Goal: Task Accomplishment & Management: Use online tool/utility

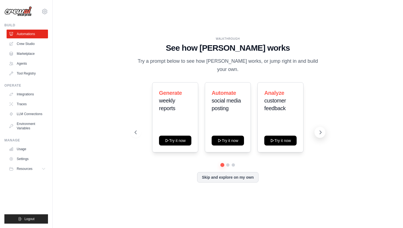
click at [319, 133] on icon at bounding box center [320, 132] width 5 height 5
click at [251, 181] on button "Skip and explore on my own" at bounding box center [227, 177] width 61 height 10
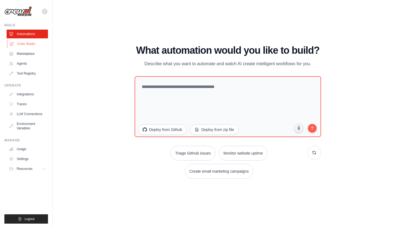
click at [38, 48] on link "Crew Studio" at bounding box center [27, 43] width 41 height 9
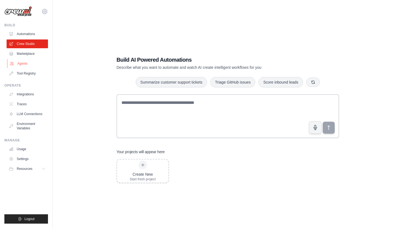
click at [33, 63] on link "Agents" at bounding box center [27, 63] width 41 height 9
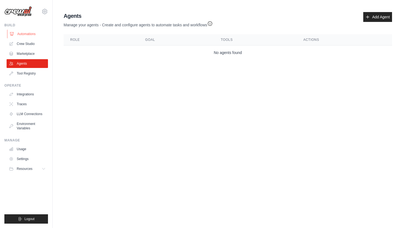
click at [31, 32] on link "Automations" at bounding box center [27, 34] width 41 height 9
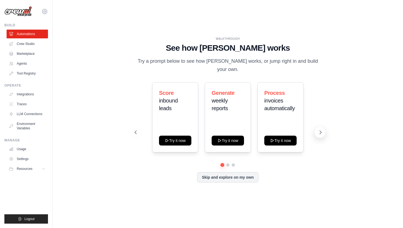
click at [319, 131] on icon at bounding box center [320, 132] width 5 height 5
click at [240, 129] on div "Automate social media posting Try it now" at bounding box center [228, 117] width 46 height 70
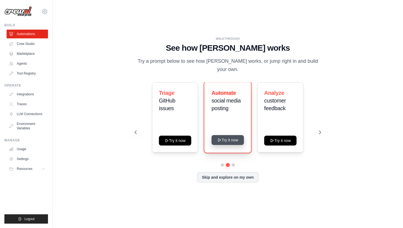
click at [235, 142] on button "Try it now" at bounding box center [228, 140] width 32 height 10
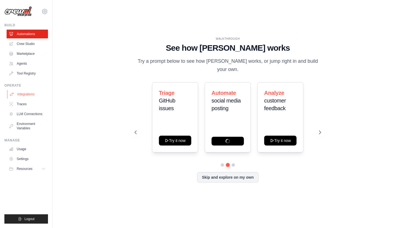
click at [23, 93] on link "Integrations" at bounding box center [27, 94] width 41 height 9
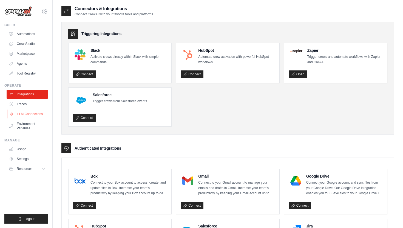
click at [30, 116] on link "LLM Connections" at bounding box center [27, 114] width 41 height 9
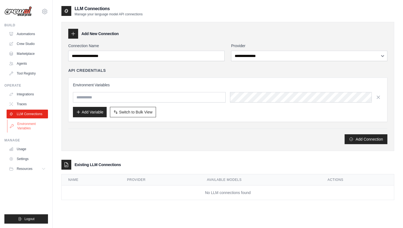
click at [26, 123] on link "Environment Variables" at bounding box center [27, 126] width 41 height 13
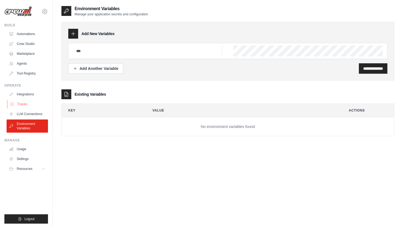
click at [29, 106] on link "Traces" at bounding box center [27, 104] width 41 height 9
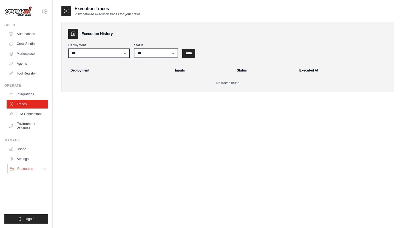
click at [40, 169] on button "Resources" at bounding box center [27, 168] width 41 height 9
click at [35, 44] on link "Crew Studio" at bounding box center [27, 43] width 41 height 9
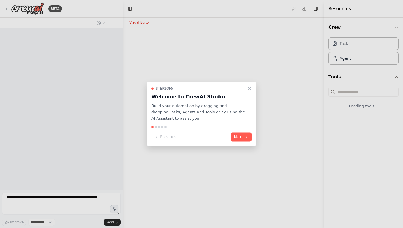
select select "****"
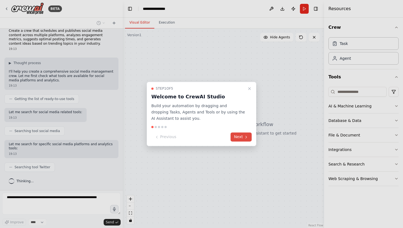
scroll to position [20, 0]
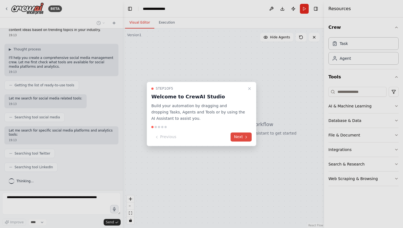
click at [240, 135] on button "Next" at bounding box center [241, 137] width 21 height 9
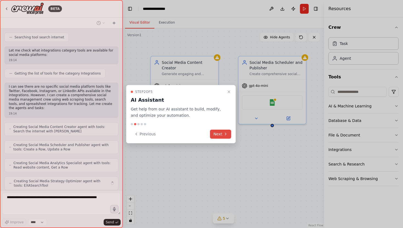
scroll to position [209, 0]
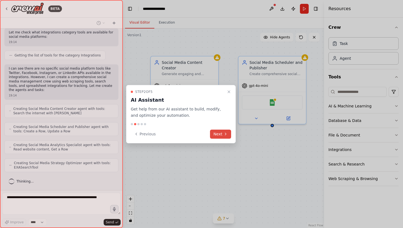
click at [224, 135] on icon at bounding box center [225, 134] width 4 height 4
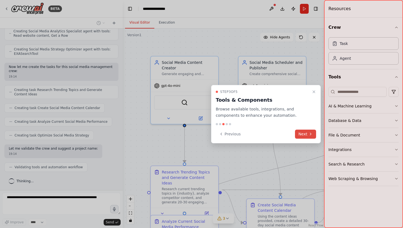
scroll to position [341, 0]
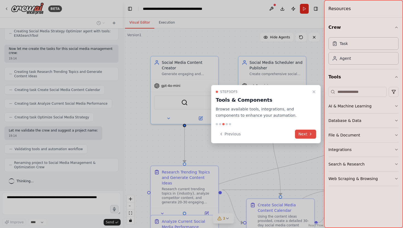
click at [308, 136] on button "Next" at bounding box center [305, 134] width 21 height 9
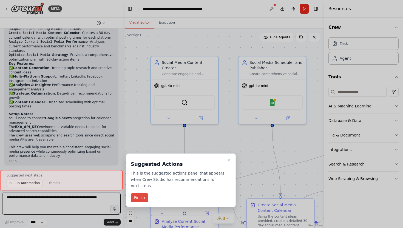
scroll to position [572, 0]
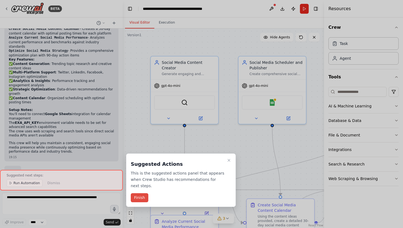
click at [143, 199] on button "Finish" at bounding box center [140, 197] width 18 height 9
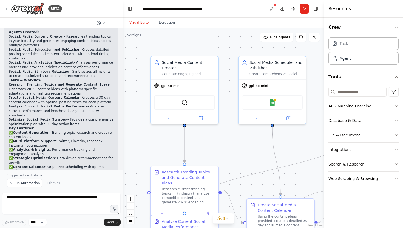
scroll to position [493, 0]
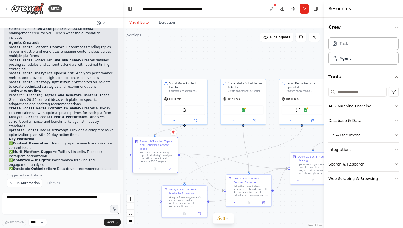
drag, startPoint x: 177, startPoint y: 166, endPoint x: 146, endPoint y: 151, distance: 34.0
click at [146, 151] on div "Research current trending topics in {industry}, analyze competitor content, and…" at bounding box center [158, 157] width 36 height 12
click at [211, 141] on div ".deletable-edge-delete-btn { width: 20px; height: 20px; border: 0px solid #ffff…" at bounding box center [223, 129] width 201 height 200
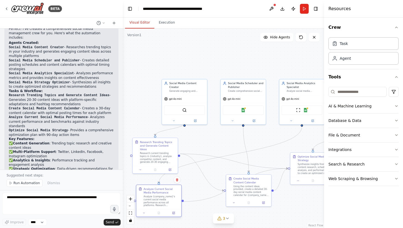
drag, startPoint x: 189, startPoint y: 200, endPoint x: 163, endPoint y: 201, distance: 26.1
click at [163, 201] on div "Analyze {company_name}'s current social media performance across all platforms.…" at bounding box center [162, 201] width 36 height 12
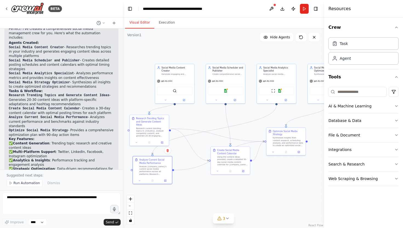
drag, startPoint x: 264, startPoint y: 65, endPoint x: 248, endPoint y: 40, distance: 30.0
click at [248, 40] on div ".deletable-edge-delete-btn { width: 20px; height: 20px; border: 0px solid #ffff…" at bounding box center [223, 129] width 201 height 200
drag, startPoint x: 228, startPoint y: 167, endPoint x: 225, endPoint y: 183, distance: 16.7
click at [225, 183] on div at bounding box center [228, 186] width 39 height 7
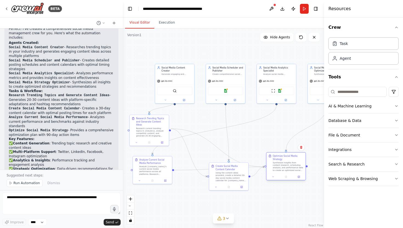
drag, startPoint x: 287, startPoint y: 145, endPoint x: 287, endPoint y: 171, distance: 26.0
click at [287, 171] on div "Synthesize insights from content research, scheduling analysis, and performance…" at bounding box center [288, 166] width 31 height 10
drag, startPoint x: 280, startPoint y: 165, endPoint x: 280, endPoint y: 169, distance: 4.7
click at [280, 169] on div "Synthesize insights from content research, scheduling analysis, and performance…" at bounding box center [288, 170] width 31 height 10
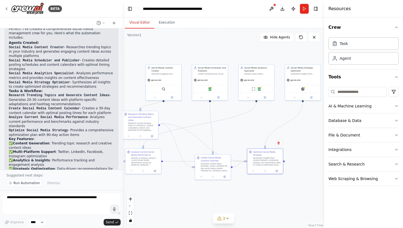
drag, startPoint x: 276, startPoint y: 202, endPoint x: 256, endPoint y: 196, distance: 20.3
click at [256, 196] on div ".deletable-edge-delete-btn { width: 20px; height: 20px; border: 0px solid #ffff…" at bounding box center [223, 129] width 201 height 200
click at [33, 185] on span "Run Automation" at bounding box center [26, 183] width 27 height 4
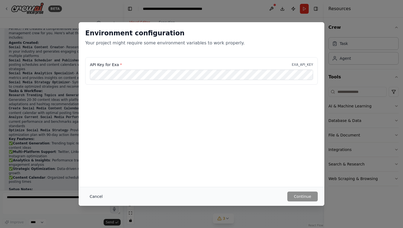
click at [93, 196] on button "Cancel" at bounding box center [96, 197] width 22 height 10
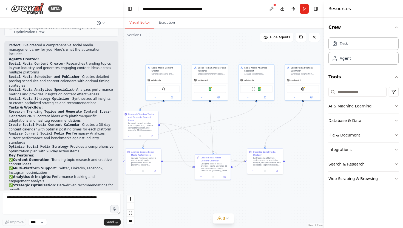
scroll to position [477, 0]
click at [363, 104] on button "AI & Machine Learning" at bounding box center [363, 106] width 70 height 14
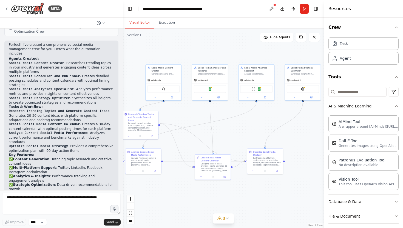
click at [379, 112] on button "AI & Machine Learning" at bounding box center [363, 106] width 70 height 14
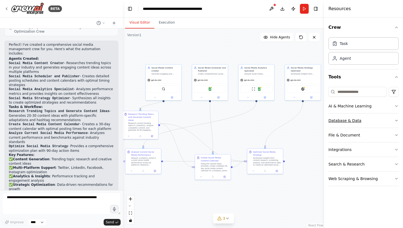
click at [371, 120] on button "Database & Data" at bounding box center [363, 120] width 70 height 14
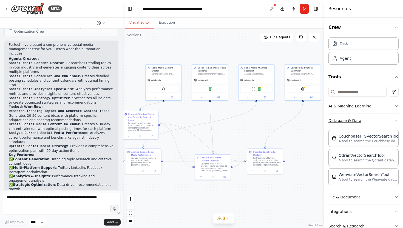
click at [371, 120] on button "Database & Data" at bounding box center [363, 120] width 70 height 14
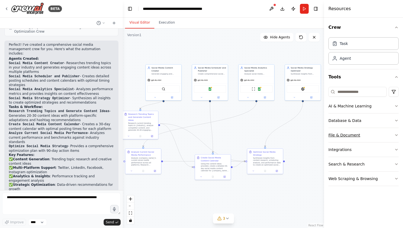
click at [358, 136] on button "File & Document" at bounding box center [363, 135] width 70 height 14
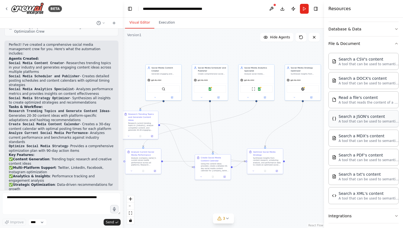
scroll to position [96, 0]
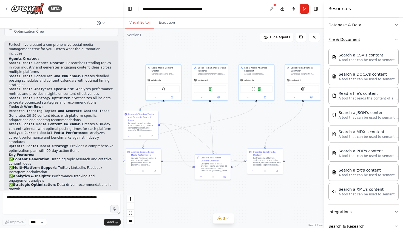
click at [345, 37] on button "File & Document" at bounding box center [363, 39] width 70 height 14
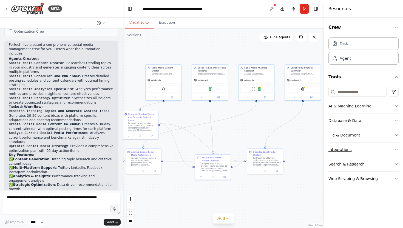
click at [334, 150] on button "Integrations" at bounding box center [363, 150] width 70 height 14
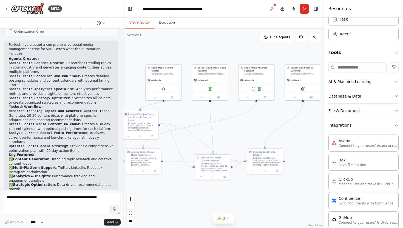
scroll to position [13, 0]
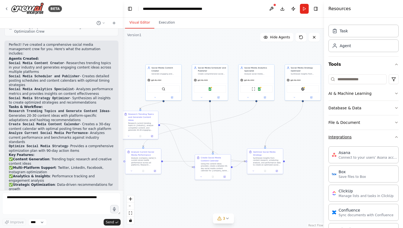
click at [337, 137] on button "Integrations" at bounding box center [363, 137] width 70 height 14
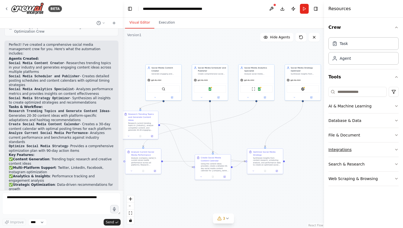
click at [342, 148] on button "Integrations" at bounding box center [363, 150] width 70 height 14
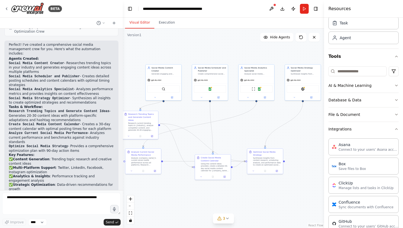
scroll to position [52, 0]
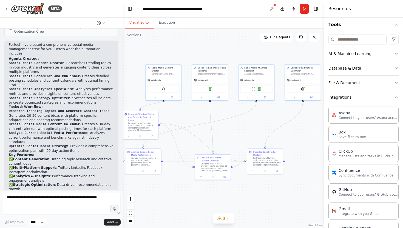
click at [377, 97] on button "Integrations" at bounding box center [363, 97] width 70 height 14
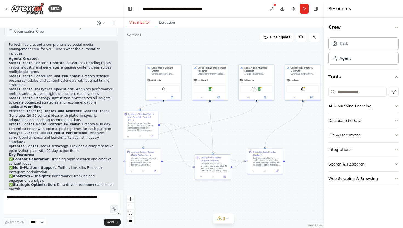
click at [354, 164] on button "Search & Research" at bounding box center [363, 164] width 70 height 14
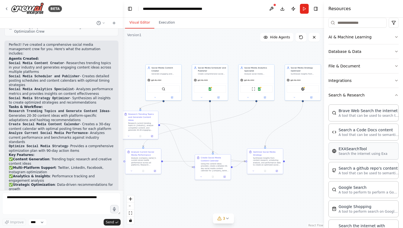
scroll to position [68, 0]
click at [354, 93] on button "Search & Research" at bounding box center [363, 96] width 70 height 14
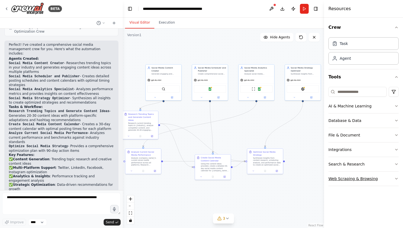
click at [339, 179] on button "Web Scraping & Browsing" at bounding box center [363, 179] width 70 height 14
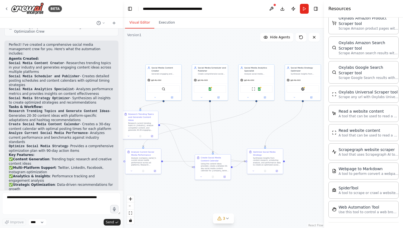
scroll to position [275, 0]
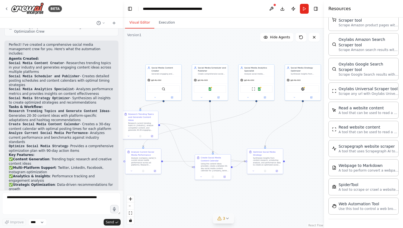
click at [225, 222] on button "3" at bounding box center [223, 219] width 21 height 10
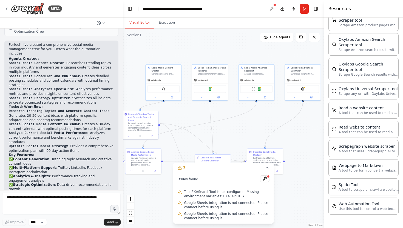
click at [2, 6] on button "Toggle Sidebar" at bounding box center [0, 114] width 4 height 228
click at [7, 8] on icon at bounding box center [6, 9] width 4 height 4
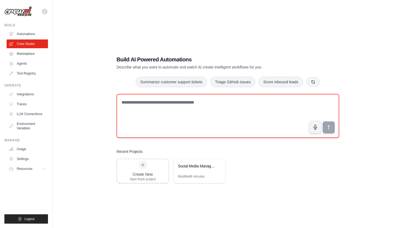
click at [134, 109] on textarea at bounding box center [228, 116] width 223 height 44
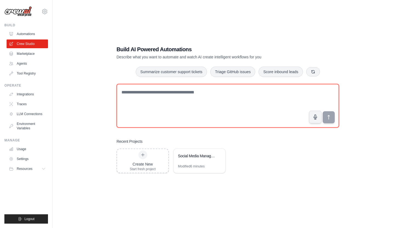
scroll to position [11, 0]
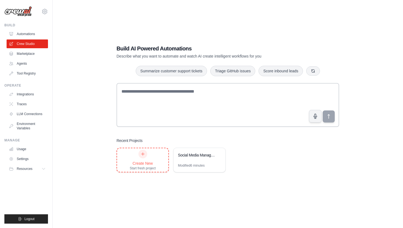
click at [144, 155] on icon at bounding box center [143, 154] width 4 height 4
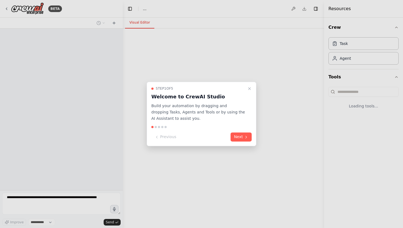
select select "****"
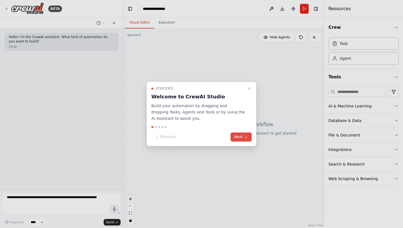
click at [239, 141] on button "Next" at bounding box center [241, 137] width 21 height 9
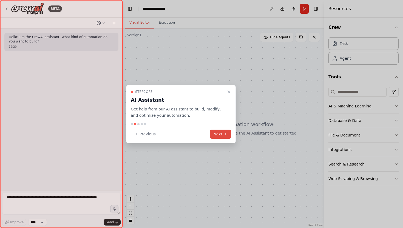
click at [224, 132] on icon at bounding box center [225, 134] width 4 height 4
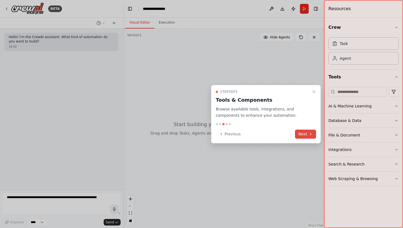
click at [308, 137] on button "Next" at bounding box center [305, 134] width 21 height 9
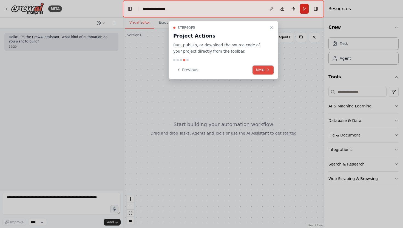
click at [262, 72] on button "Next" at bounding box center [262, 70] width 21 height 9
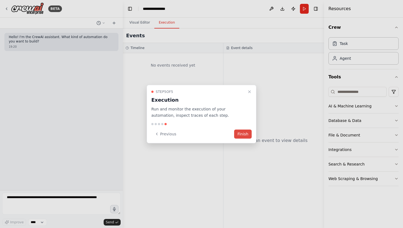
click at [245, 133] on button "Finish" at bounding box center [243, 133] width 18 height 9
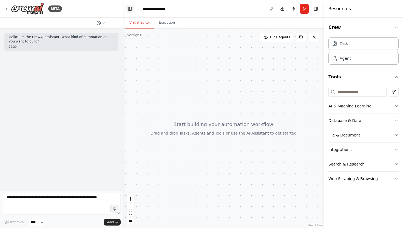
click at [127, 6] on button "Toggle Left Sidebar" at bounding box center [130, 9] width 8 height 8
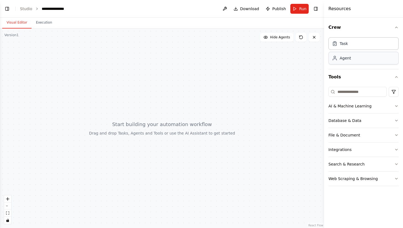
click at [343, 63] on div "Agent" at bounding box center [363, 58] width 70 height 13
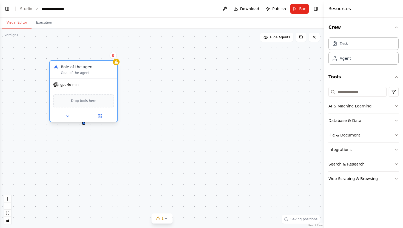
drag, startPoint x: 209, startPoint y: 86, endPoint x: 101, endPoint y: 67, distance: 109.7
click at [101, 67] on div "Role of the agent" at bounding box center [87, 66] width 53 height 5
click at [156, 79] on div "Role of the agent Goal of the agent gpt-4o-mini Drop tools here" at bounding box center [162, 129] width 324 height 200
click at [73, 86] on span "gpt-4o-mini" at bounding box center [70, 85] width 19 height 4
click at [77, 77] on div "Role of the agent Goal of the agent" at bounding box center [83, 70] width 67 height 18
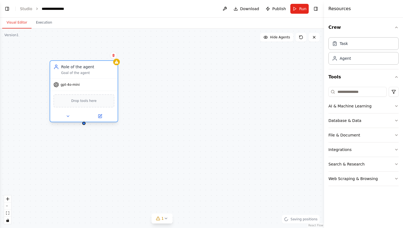
click at [77, 77] on div "Role of the agent Goal of the agent" at bounding box center [83, 70] width 67 height 18
click at [101, 115] on icon at bounding box center [100, 115] width 2 height 2
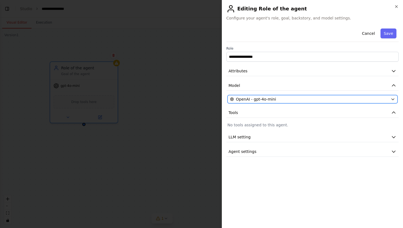
click at [257, 99] on span "OpenAI - gpt-4o-mini" at bounding box center [256, 98] width 40 height 5
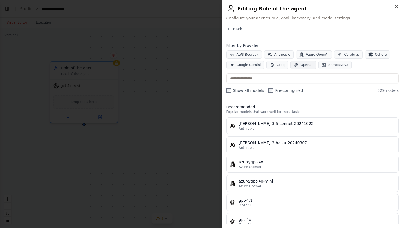
click at [297, 66] on button "OpenAI" at bounding box center [303, 65] width 26 height 8
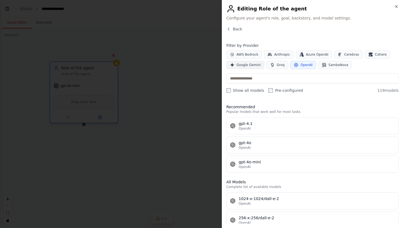
click at [254, 66] on span "Google Gemini" at bounding box center [249, 65] width 24 height 4
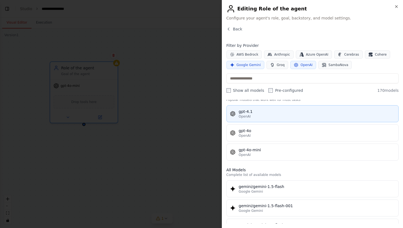
scroll to position [13, 0]
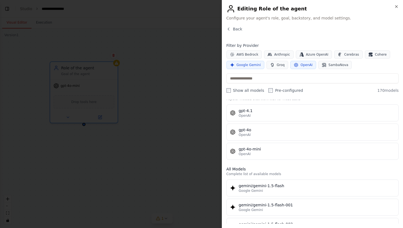
click at [257, 62] on button "Google Gemini" at bounding box center [245, 65] width 38 height 8
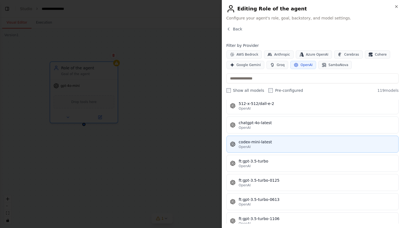
scroll to position [103, 0]
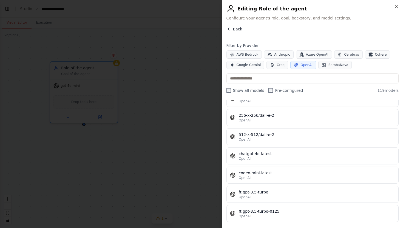
click at [234, 29] on span "Back" at bounding box center [237, 28] width 9 height 5
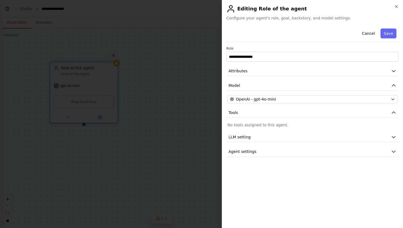
click at [259, 129] on div "**********" at bounding box center [312, 91] width 172 height 130
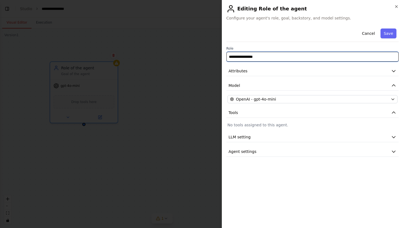
click at [263, 54] on input "**********" at bounding box center [312, 57] width 172 height 10
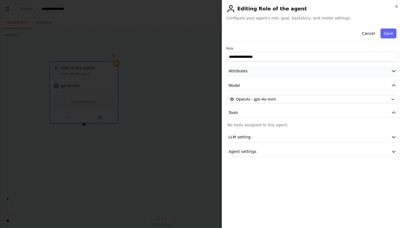
click at [252, 73] on button "Attributes" at bounding box center [312, 71] width 172 height 10
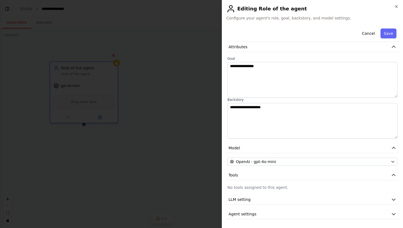
scroll to position [24, 0]
click at [237, 209] on button "Agent settings" at bounding box center [312, 214] width 172 height 10
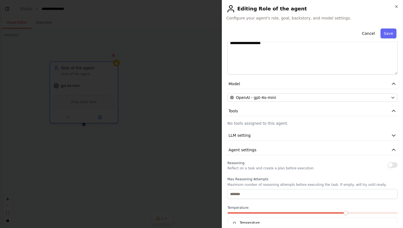
scroll to position [88, 0]
click at [249, 133] on span "LLM setting" at bounding box center [240, 135] width 22 height 5
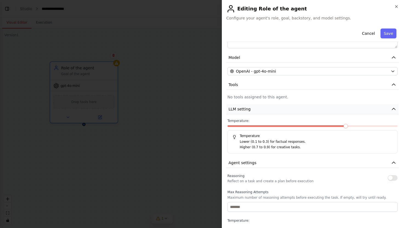
scroll to position [122, 0]
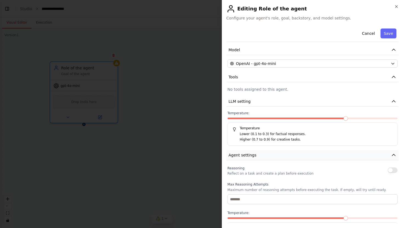
click at [242, 154] on span "Agent settings" at bounding box center [243, 154] width 28 height 5
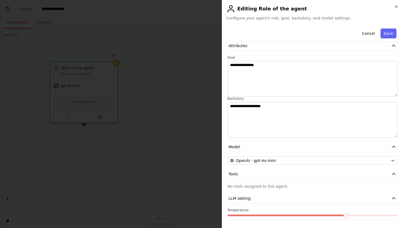
scroll to position [0, 0]
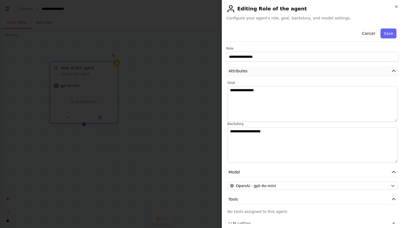
click at [265, 74] on button "Attributes" at bounding box center [312, 71] width 172 height 10
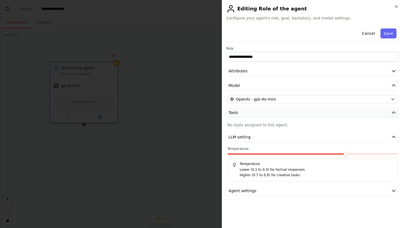
click at [247, 112] on button "Tools" at bounding box center [312, 113] width 172 height 10
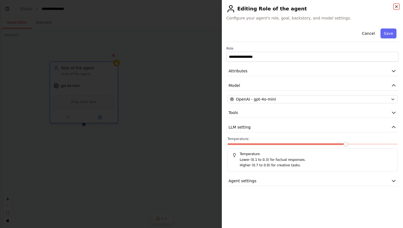
click at [397, 7] on icon "button" at bounding box center [396, 6] width 4 height 4
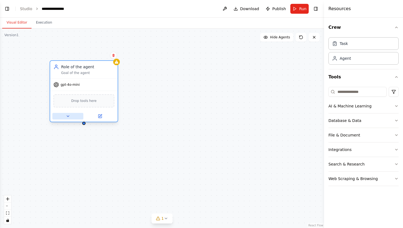
click at [68, 117] on icon at bounding box center [68, 116] width 4 height 4
click at [69, 115] on icon at bounding box center [68, 116] width 4 height 4
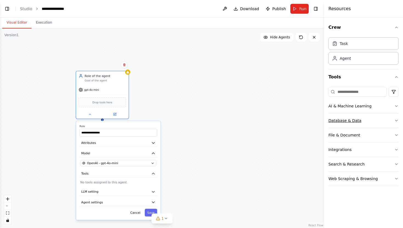
click at [352, 122] on button "Database & Data" at bounding box center [363, 120] width 70 height 14
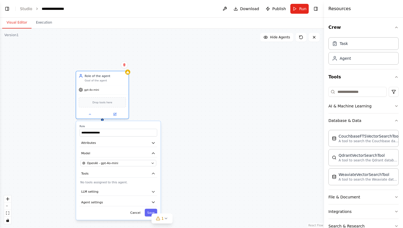
click at [263, 83] on div "**********" at bounding box center [162, 129] width 324 height 200
click at [171, 102] on div "**********" at bounding box center [162, 129] width 324 height 200
drag, startPoint x: 103, startPoint y: 119, endPoint x: 161, endPoint y: 123, distance: 58.2
click at [129, 119] on div "**********" at bounding box center [102, 95] width 53 height 48
drag, startPoint x: 203, startPoint y: 124, endPoint x: 218, endPoint y: 101, distance: 27.6
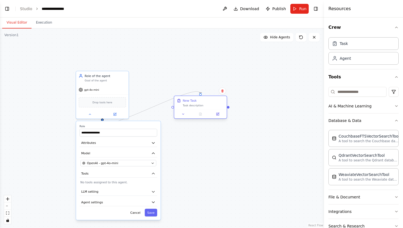
click at [218, 101] on div "New Task Task description" at bounding box center [200, 103] width 52 height 14
click at [137, 212] on button "Cancel" at bounding box center [135, 213] width 15 height 8
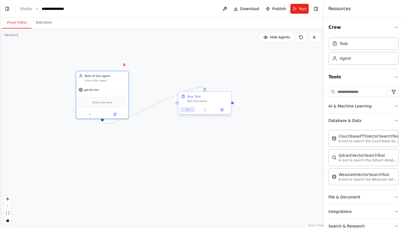
click at [191, 111] on button at bounding box center [187, 109] width 15 height 5
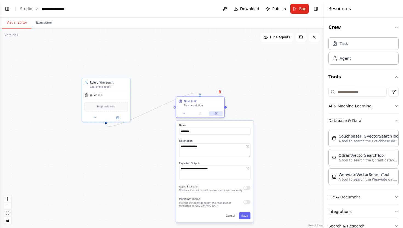
click at [214, 112] on button at bounding box center [215, 113] width 13 height 5
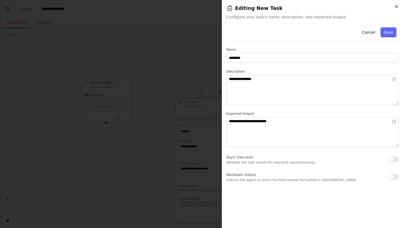
click at [396, 5] on icon "button" at bounding box center [396, 6] width 4 height 4
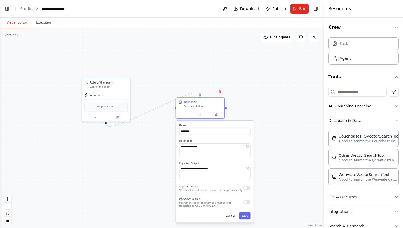
scroll to position [29, 0]
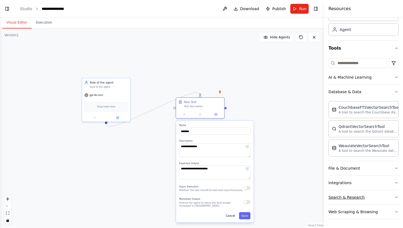
click at [348, 197] on button "Search & Research" at bounding box center [363, 197] width 70 height 14
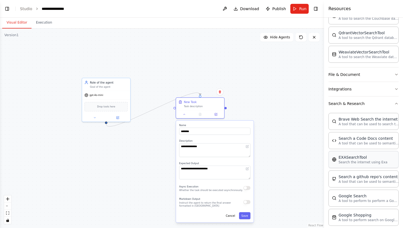
scroll to position [147, 0]
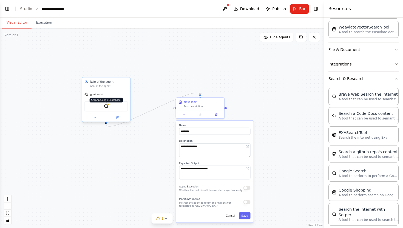
click at [108, 105] on div at bounding box center [108, 104] width 2 height 2
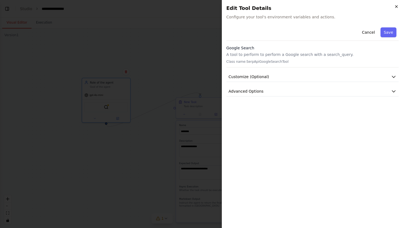
click at [395, 8] on icon "button" at bounding box center [396, 6] width 4 height 4
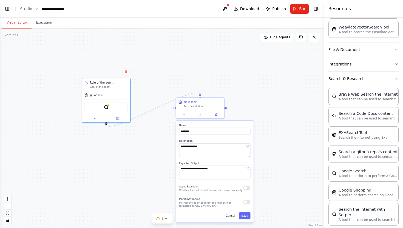
click at [345, 63] on button "Integrations" at bounding box center [363, 64] width 70 height 14
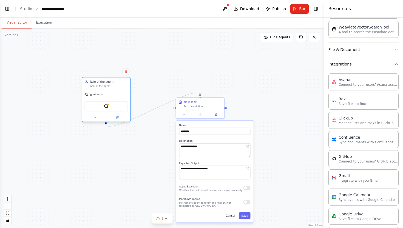
click at [99, 107] on div "SerpApiGoogleSearchTool" at bounding box center [106, 106] width 44 height 10
click at [109, 106] on div "SerpApiGoogleSearchTool" at bounding box center [106, 106] width 44 height 10
click at [106, 106] on img at bounding box center [106, 106] width 5 height 5
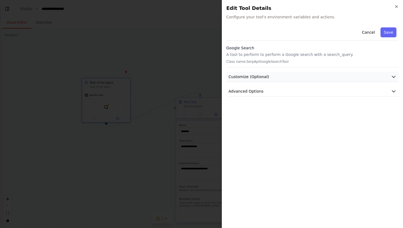
click at [242, 77] on span "Customize (Optional)" at bounding box center [249, 76] width 41 height 5
click at [259, 78] on span "Customize (Optional)" at bounding box center [249, 76] width 41 height 5
click at [257, 89] on span "Advanced Options" at bounding box center [246, 91] width 35 height 5
click at [195, 63] on div at bounding box center [201, 114] width 403 height 228
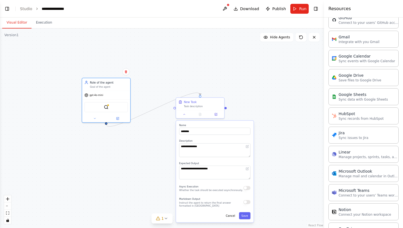
scroll to position [307, 0]
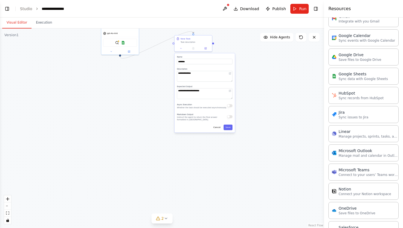
drag, startPoint x: 267, startPoint y: 129, endPoint x: 252, endPoint y: 68, distance: 62.9
click at [252, 68] on div ".deletable-edge-delete-btn { width: 20px; height: 20px; border: 0px solid #ffff…" at bounding box center [162, 129] width 324 height 200
click at [123, 42] on img at bounding box center [123, 42] width 4 height 4
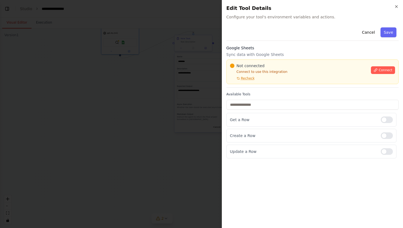
click at [121, 90] on div at bounding box center [201, 114] width 403 height 228
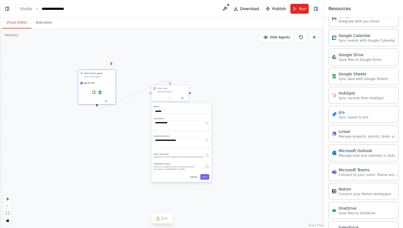
drag, startPoint x: 266, startPoint y: 73, endPoint x: 243, endPoint y: 123, distance: 55.5
click at [243, 123] on div ".deletable-edge-delete-btn { width: 20px; height: 20px; border: 0px solid #ffff…" at bounding box center [162, 129] width 324 height 200
click at [314, 6] on button "Toggle Right Sidebar" at bounding box center [316, 9] width 8 height 8
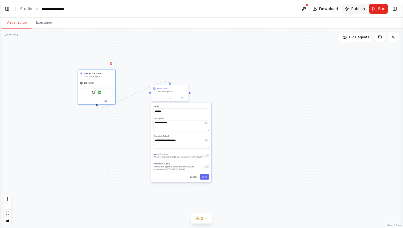
click at [364, 7] on span "Publish" at bounding box center [358, 8] width 14 height 5
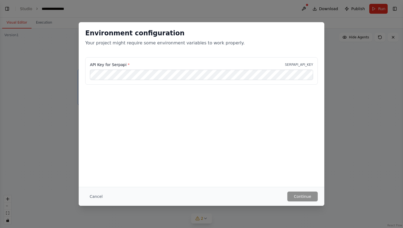
click at [339, 97] on div "Environment configuration Your project might require some environment variables…" at bounding box center [201, 114] width 403 height 228
click at [90, 191] on div "Cancel Continue" at bounding box center [202, 196] width 246 height 19
click at [93, 197] on button "Cancel" at bounding box center [96, 197] width 22 height 10
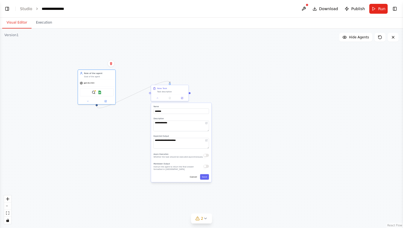
click at [13, 11] on header "**********" at bounding box center [201, 9] width 403 height 18
click at [99, 92] on img at bounding box center [100, 92] width 4 height 4
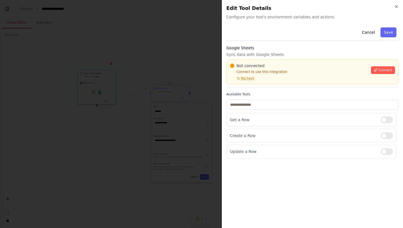
click at [107, 79] on div at bounding box center [201, 114] width 403 height 228
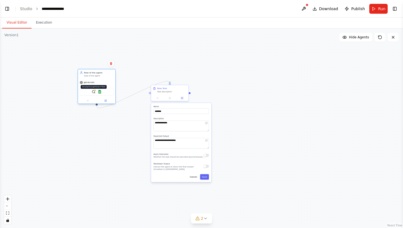
click at [94, 92] on img at bounding box center [94, 92] width 4 height 4
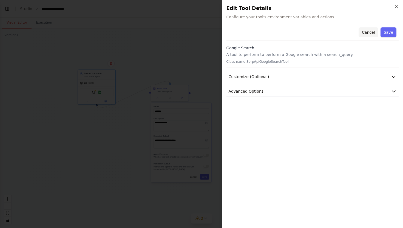
click at [369, 33] on button "Cancel" at bounding box center [368, 32] width 19 height 10
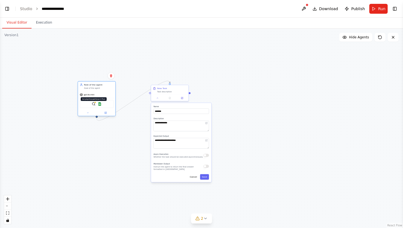
drag, startPoint x: 93, startPoint y: 91, endPoint x: 92, endPoint y: 103, distance: 11.5
click at [92, 103] on img at bounding box center [94, 104] width 4 height 4
click at [86, 113] on button at bounding box center [87, 113] width 17 height 4
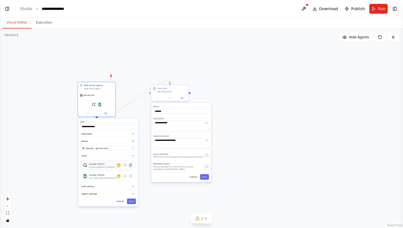
click at [130, 166] on icon at bounding box center [130, 165] width 2 height 3
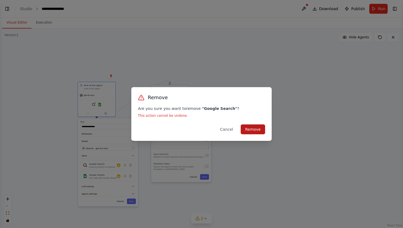
click at [251, 129] on button "Remove" at bounding box center [253, 129] width 24 height 10
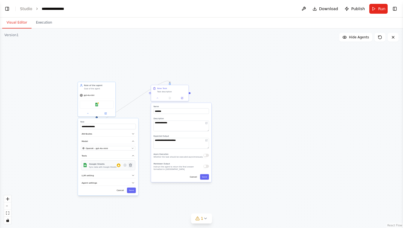
click at [131, 166] on icon at bounding box center [130, 165] width 2 height 3
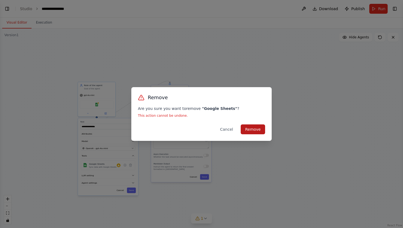
click at [257, 130] on button "Remove" at bounding box center [253, 129] width 24 height 10
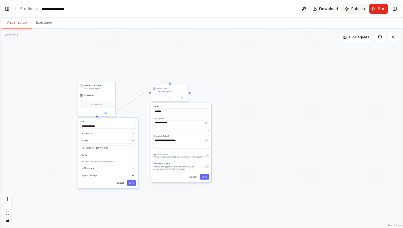
click at [357, 10] on span "Publish" at bounding box center [358, 8] width 14 height 5
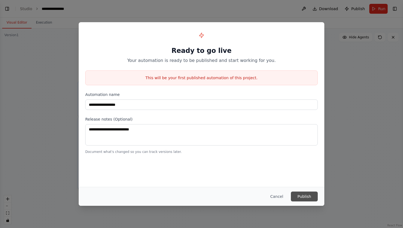
click at [303, 193] on button "Publish" at bounding box center [304, 197] width 27 height 10
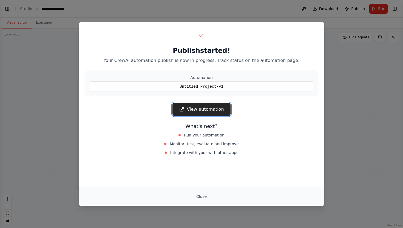
click at [215, 107] on link "View automation" at bounding box center [201, 109] width 58 height 13
click at [355, 34] on div "Publish started! Your CrewAI automation publish is now in progress. Track statu…" at bounding box center [201, 114] width 403 height 228
click at [201, 195] on button "Close" at bounding box center [201, 197] width 19 height 10
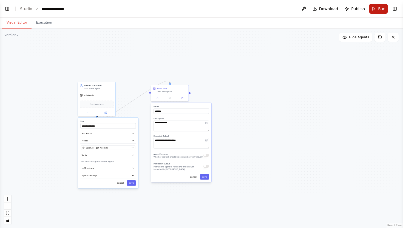
click at [377, 8] on button "Run" at bounding box center [378, 9] width 18 height 10
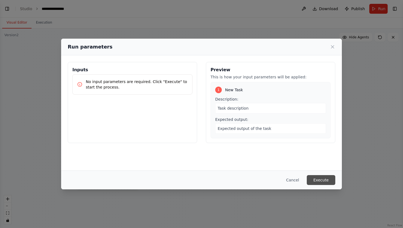
click at [326, 180] on button "Execute" at bounding box center [321, 180] width 29 height 10
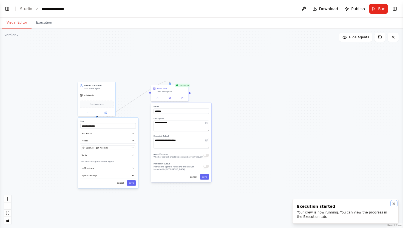
click at [394, 203] on icon "Notifications (F8)" at bounding box center [394, 203] width 4 height 4
click at [396, 6] on button "Toggle Right Sidebar" at bounding box center [395, 9] width 8 height 8
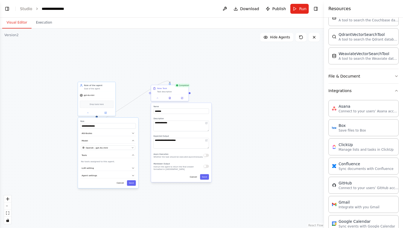
scroll to position [0, 0]
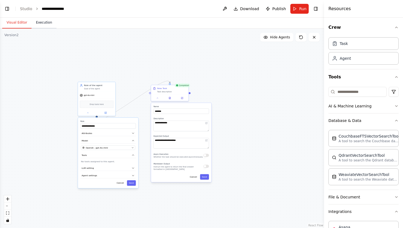
click at [41, 23] on button "Execution" at bounding box center [44, 23] width 25 height 12
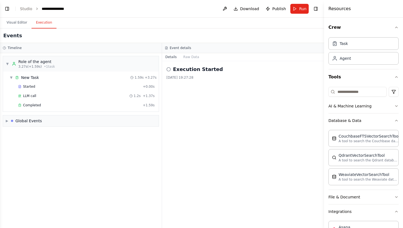
click at [167, 70] on icon at bounding box center [168, 69] width 4 height 4
click at [226, 6] on button at bounding box center [224, 9] width 9 height 10
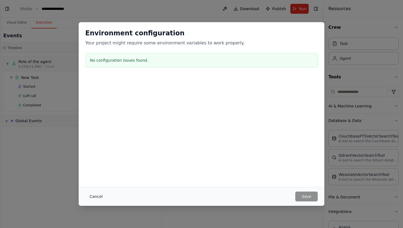
click at [95, 196] on button "Cancel" at bounding box center [96, 197] width 22 height 10
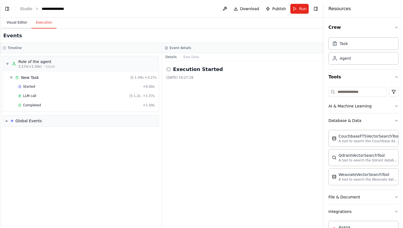
click at [23, 22] on button "Visual Editor" at bounding box center [16, 23] width 29 height 12
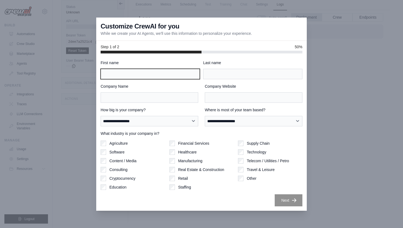
click at [166, 77] on input "First name" at bounding box center [150, 74] width 99 height 10
type input "*******"
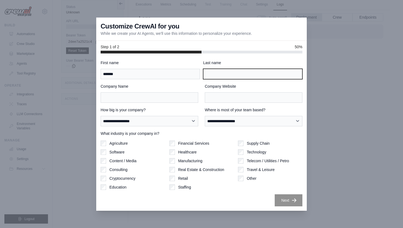
type input "*******"
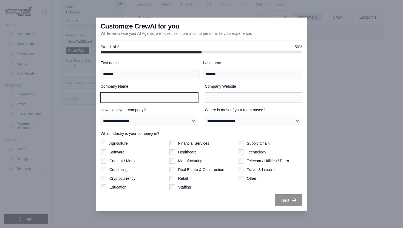
click at [147, 98] on input "Company Name" at bounding box center [150, 97] width 98 height 10
type input "*********"
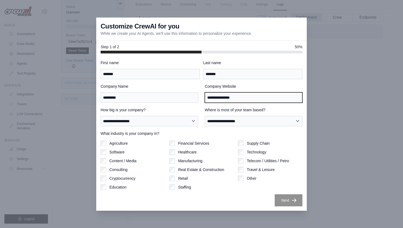
type input "**********"
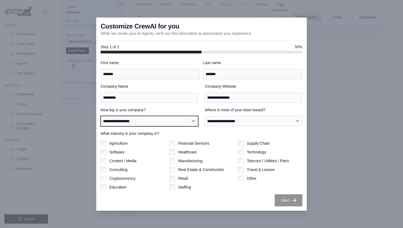
click at [127, 116] on select "**********" at bounding box center [150, 121] width 98 height 10
click at [145, 119] on select "**********" at bounding box center [150, 121] width 98 height 10
select select "**********"
click at [101, 116] on select "**********" at bounding box center [150, 121] width 98 height 10
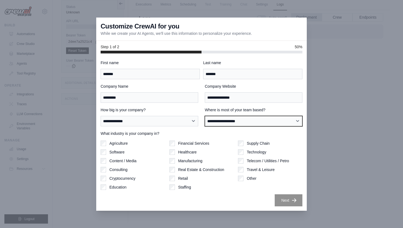
click at [222, 122] on select "**********" at bounding box center [254, 121] width 98 height 10
select select "**********"
click at [205, 116] on select "**********" at bounding box center [254, 121] width 98 height 10
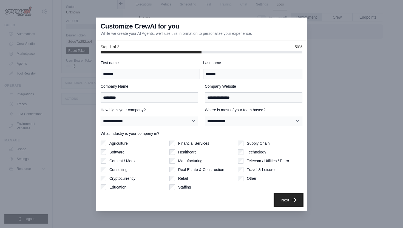
click at [295, 200] on icon "button" at bounding box center [294, 200] width 4 height 4
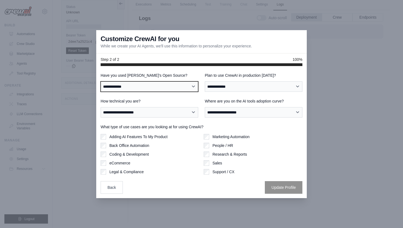
click at [172, 87] on select "**********" at bounding box center [150, 86] width 98 height 10
select select "**"
click at [101, 81] on select "**********" at bounding box center [150, 86] width 98 height 10
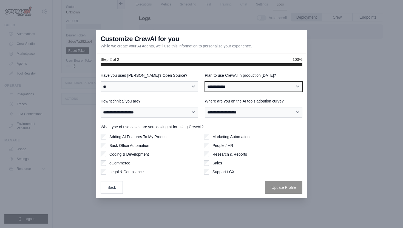
click at [223, 84] on select "**********" at bounding box center [254, 86] width 98 height 10
select select "****"
click at [205, 81] on select "**********" at bounding box center [254, 86] width 98 height 10
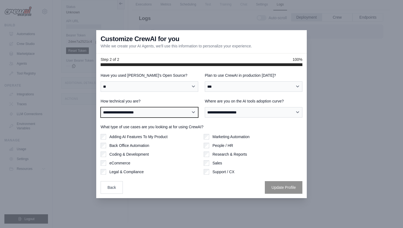
click at [174, 115] on select "**********" at bounding box center [150, 112] width 98 height 10
select select "**********"
click at [101, 107] on select "**********" at bounding box center [150, 112] width 98 height 10
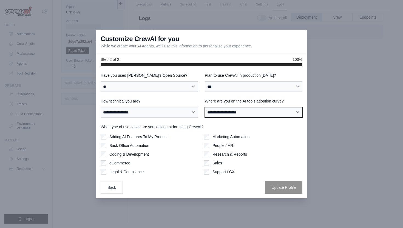
click at [223, 110] on select "**********" at bounding box center [254, 112] width 98 height 10
select select "**********"
click at [205, 107] on select "**********" at bounding box center [254, 112] width 98 height 10
click at [138, 140] on div "Adding AI Features To My Product Back Office Automation Coding & Development eC…" at bounding box center [150, 154] width 99 height 41
click at [209, 137] on div "Marketing Automation" at bounding box center [253, 136] width 99 height 5
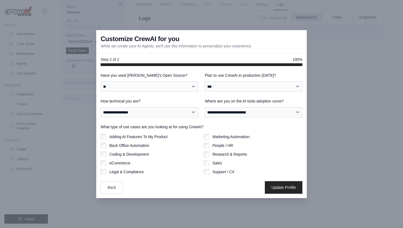
click at [161, 135] on label "Adding AI Features To My Product" at bounding box center [138, 136] width 58 height 5
click at [147, 152] on label "Coding & Development" at bounding box center [128, 154] width 39 height 5
click at [243, 153] on label "Research & Reports" at bounding box center [229, 154] width 35 height 5
click at [283, 191] on button "Update Profile" at bounding box center [284, 187] width 38 height 13
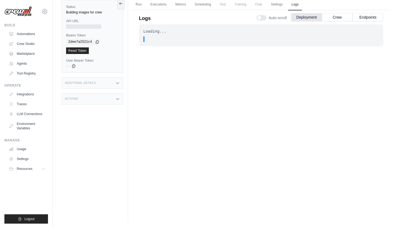
click at [224, 75] on div "Loading... . . . In Progress" at bounding box center [261, 111] width 244 height 174
click at [138, 2] on link "Run" at bounding box center [138, 5] width 13 height 12
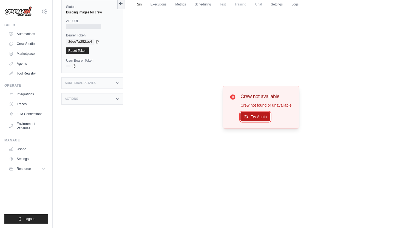
click at [264, 118] on button "Try Again" at bounding box center [255, 116] width 30 height 9
click at [47, 53] on link "Marketplace" at bounding box center [27, 53] width 41 height 9
click at [265, 2] on span "Chat" at bounding box center [258, 4] width 13 height 11
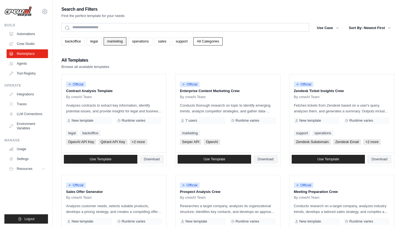
click at [111, 44] on link "marketing" at bounding box center [115, 41] width 23 height 8
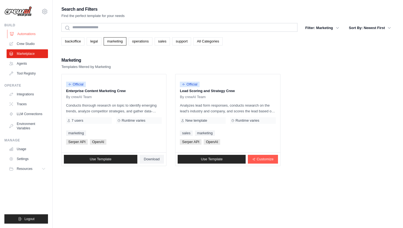
click at [40, 34] on link "Automations" at bounding box center [27, 34] width 41 height 9
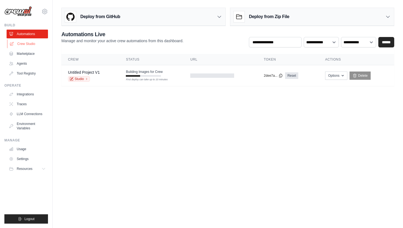
click at [38, 43] on link "Crew Studio" at bounding box center [27, 43] width 41 height 9
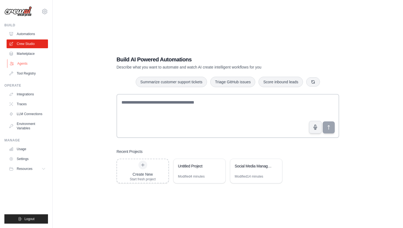
click at [31, 60] on link "Agents" at bounding box center [27, 63] width 41 height 9
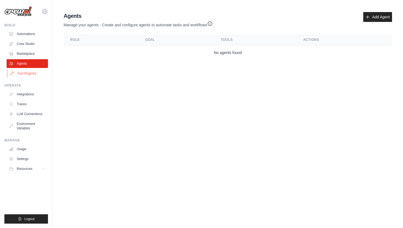
click at [37, 73] on link "Tool Registry" at bounding box center [27, 73] width 41 height 9
click at [38, 41] on link "Crew Studio" at bounding box center [27, 43] width 41 height 9
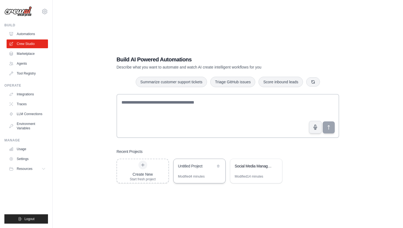
click at [187, 172] on div "Untitled Project" at bounding box center [200, 166] width 52 height 15
click at [30, 169] on span "Resources" at bounding box center [25, 169] width 16 height 4
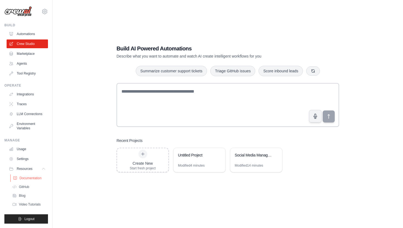
click at [36, 179] on span "Documentation" at bounding box center [30, 178] width 22 height 4
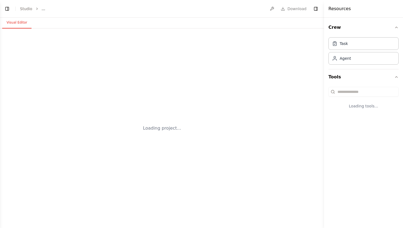
select select "****"
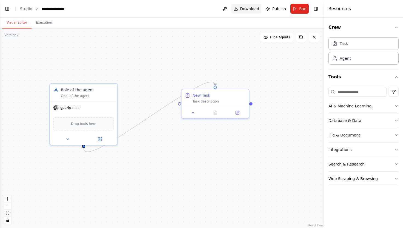
click at [251, 5] on button "Download" at bounding box center [246, 9] width 30 height 10
click at [6, 7] on button "Toggle Left Sidebar" at bounding box center [7, 9] width 8 height 8
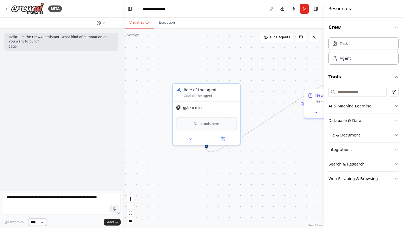
click at [42, 223] on select "****" at bounding box center [37, 222] width 19 height 7
click at [102, 20] on button at bounding box center [100, 23] width 13 height 7
click at [110, 20] on div at bounding box center [61, 114] width 123 height 228
click at [113, 22] on icon at bounding box center [114, 23] width 4 height 4
click at [8, 8] on icon at bounding box center [6, 9] width 4 height 4
